Goal: Information Seeking & Learning: Learn about a topic

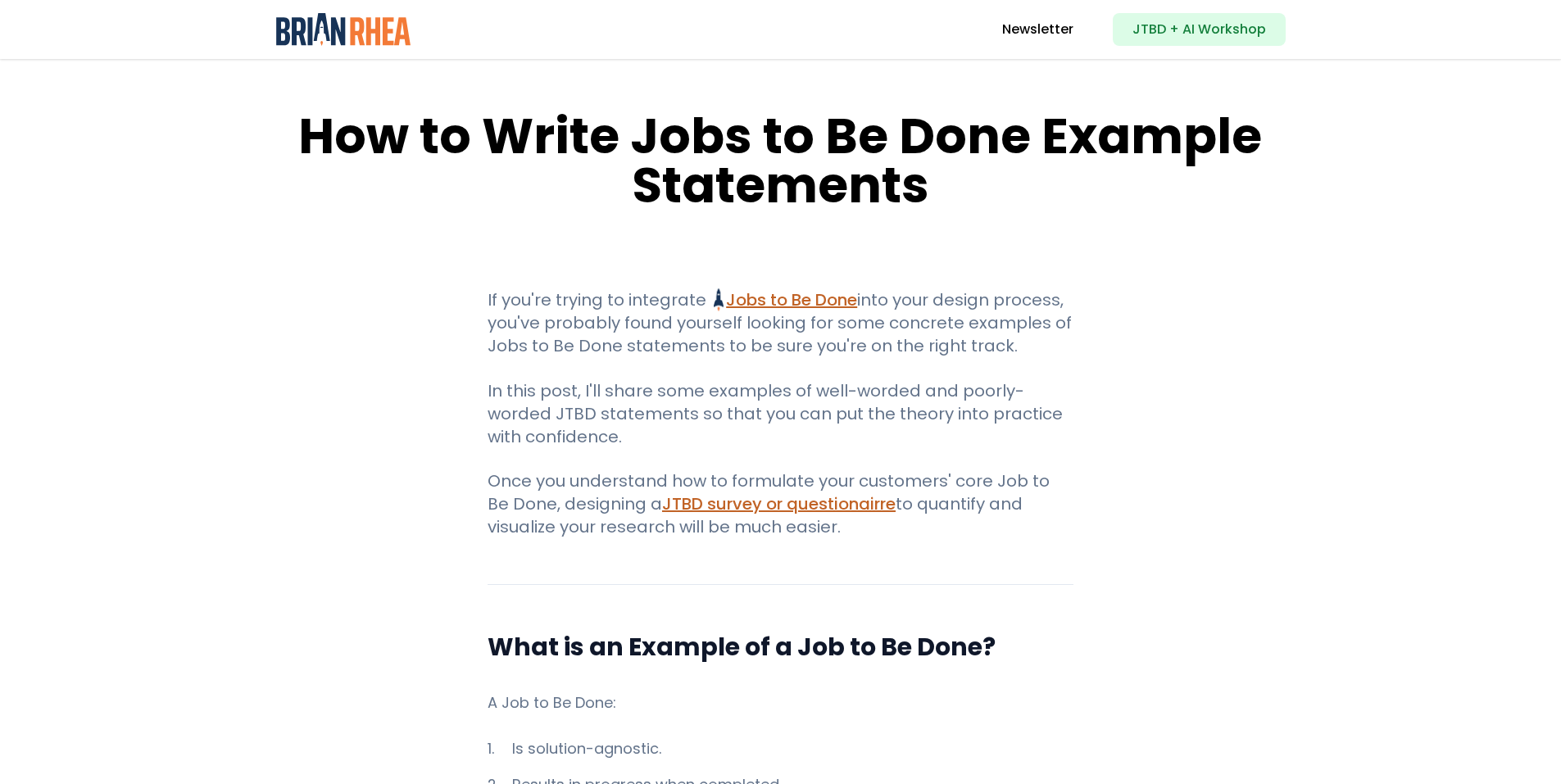
click at [370, 37] on img at bounding box center [343, 29] width 135 height 32
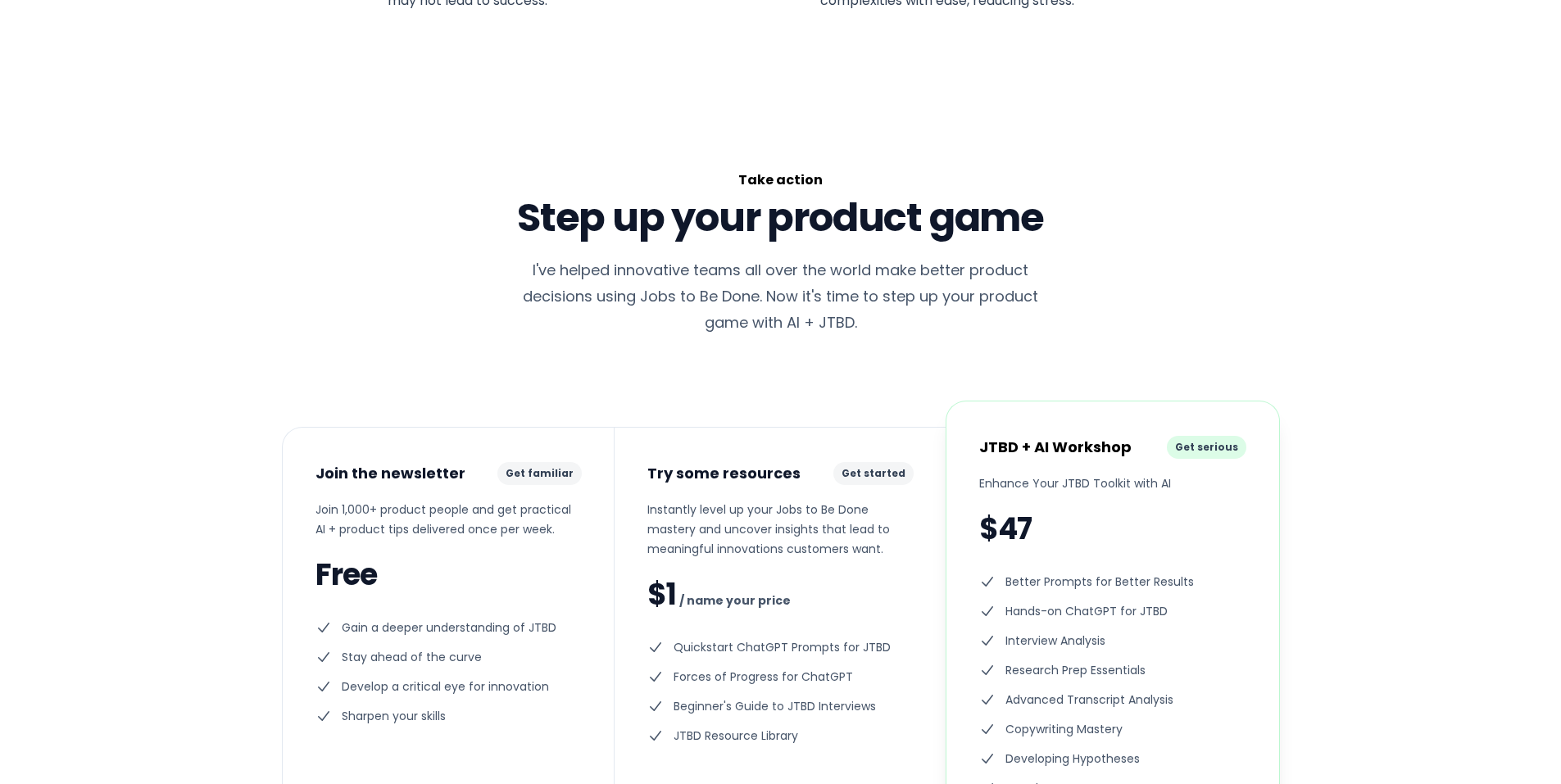
scroll to position [1475, 0]
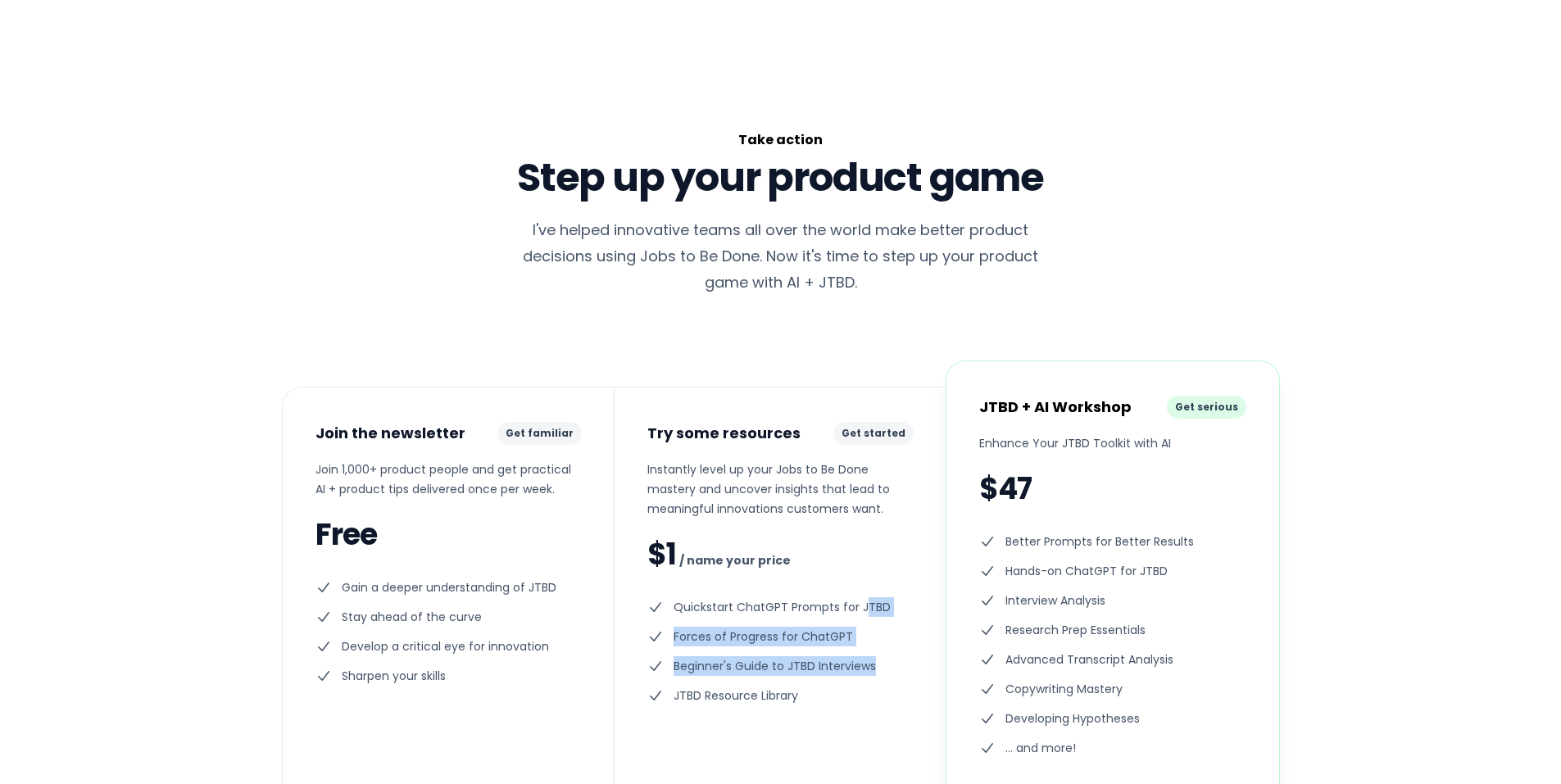
drag, startPoint x: 779, startPoint y: 600, endPoint x: 812, endPoint y: 695, distance: 100.6
click at [812, 695] on ul "Quickstart ChatGPT Prompts for JTBD Forces of Progress for ChatGPT Beginner's G…" at bounding box center [780, 651] width 267 height 108
click at [817, 690] on li "JTBD Resource Library" at bounding box center [780, 695] width 267 height 19
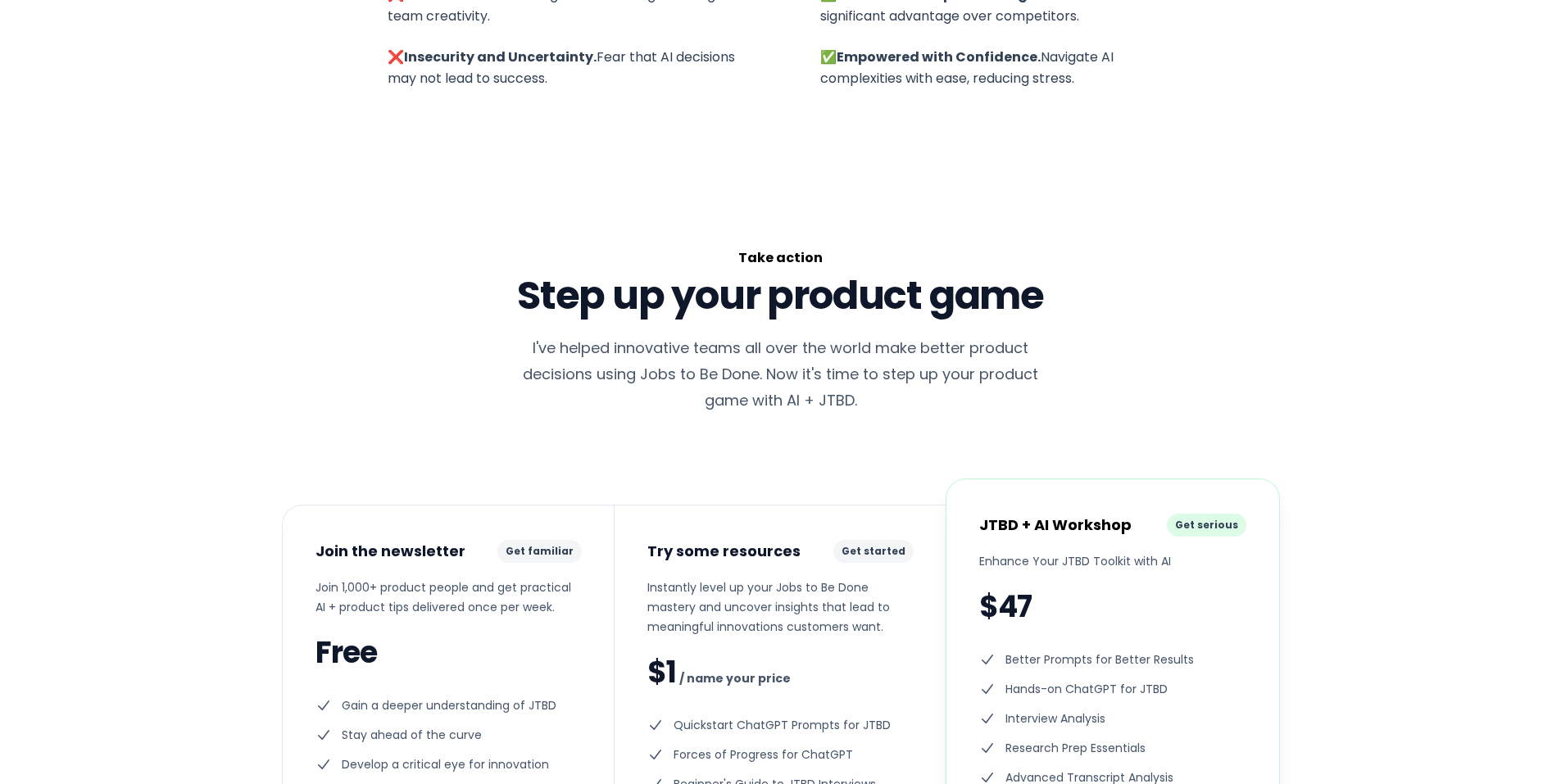
scroll to position [1229, 0]
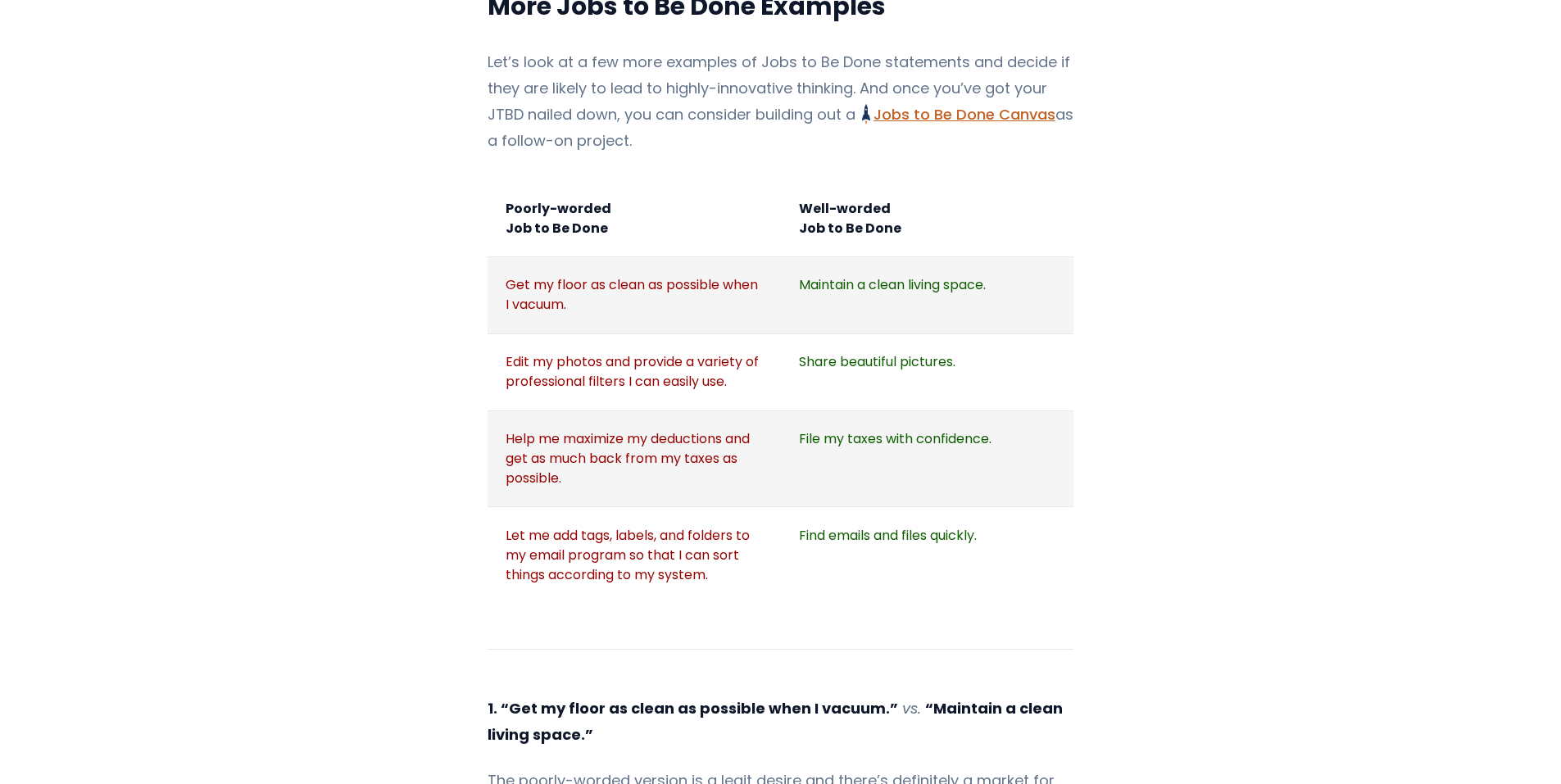
scroll to position [1885, 0]
